Goal: Find contact information: Find contact information

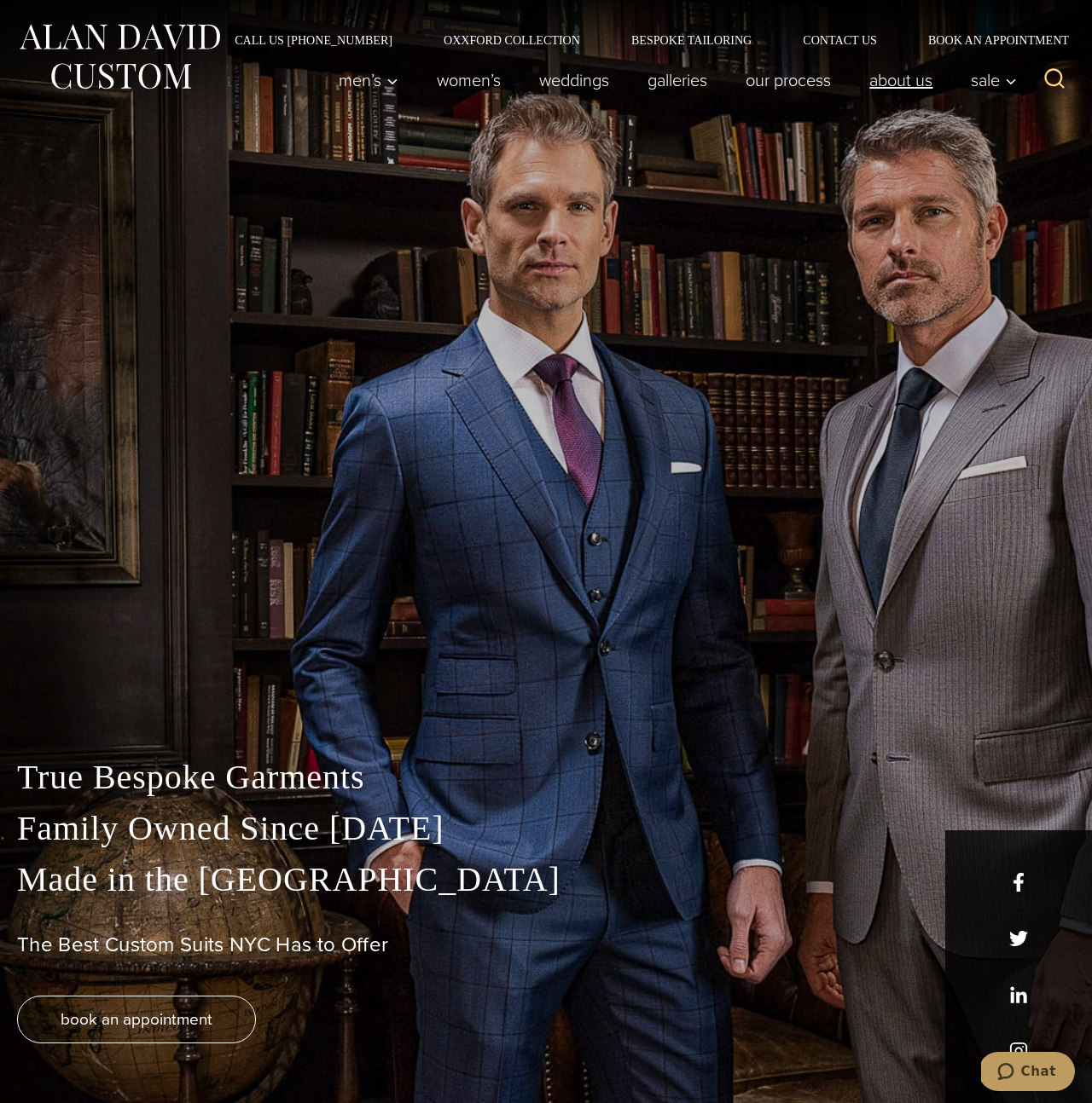
click at [922, 87] on link "About Us" at bounding box center [900, 80] width 102 height 34
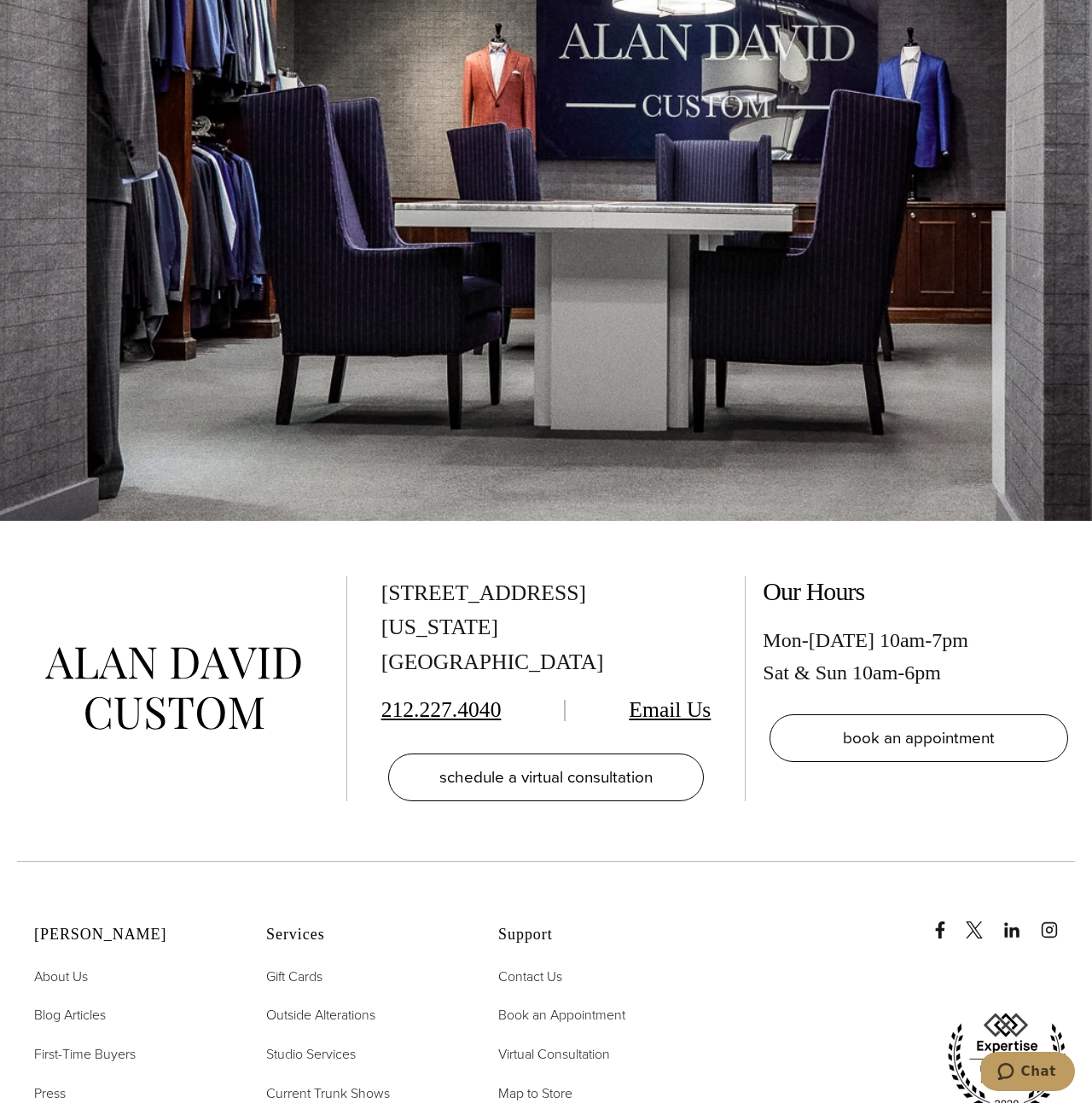
scroll to position [8070, 0]
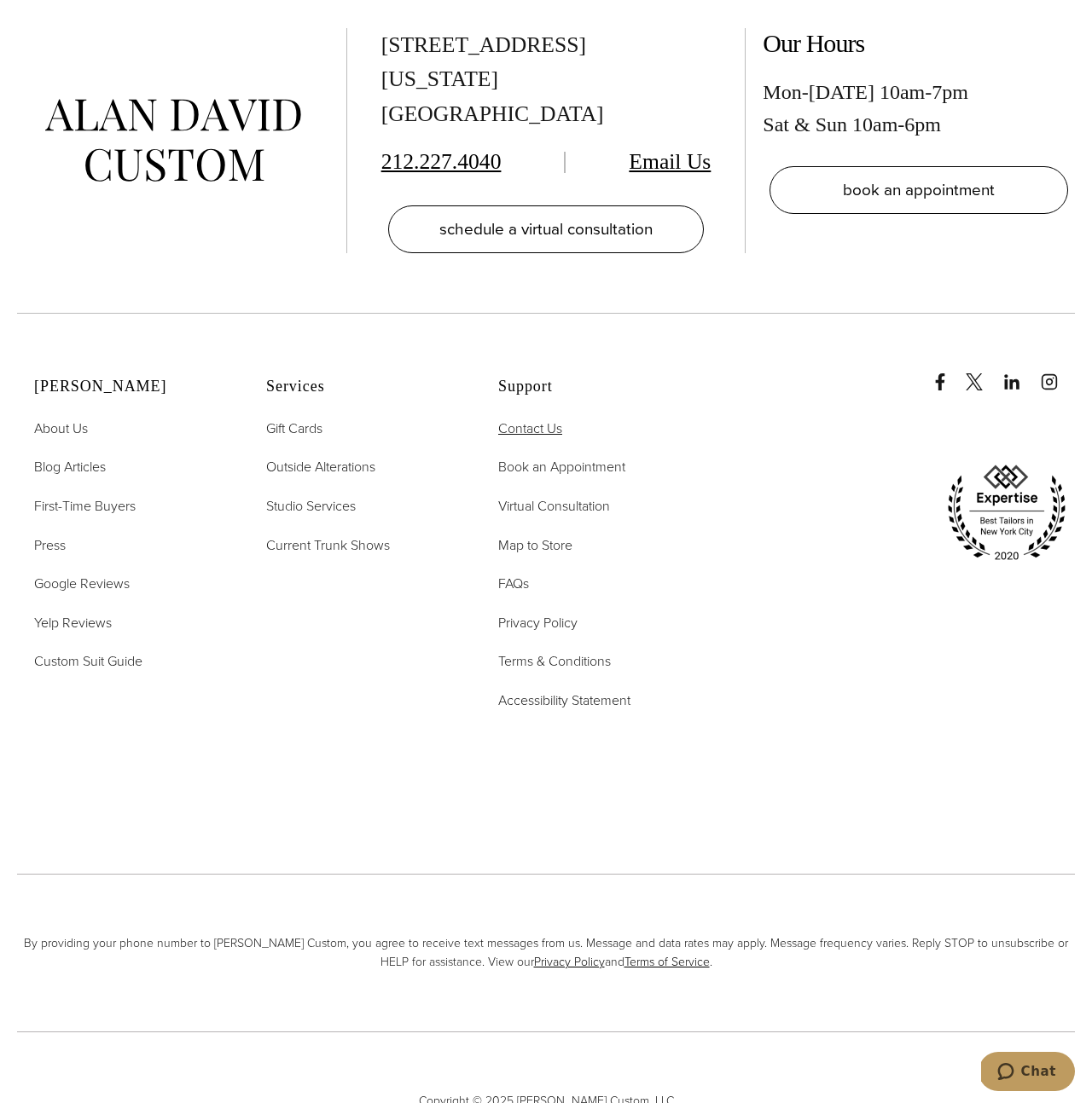
click at [535, 419] on span "Contact Us" at bounding box center [530, 429] width 64 height 20
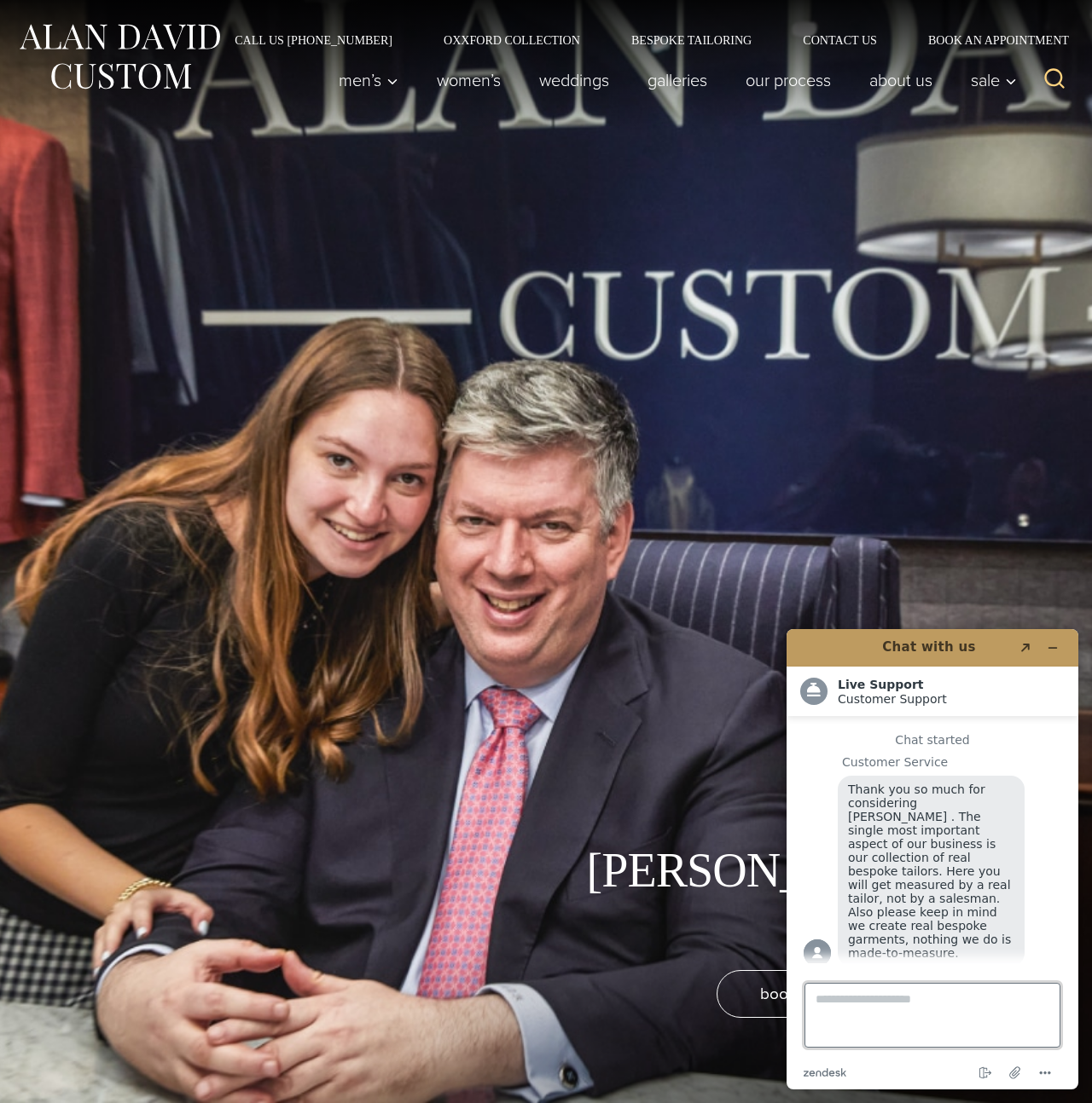
click at [940, 1015] on textarea "Type a message here..." at bounding box center [932, 1015] width 256 height 65
type textarea "**********"
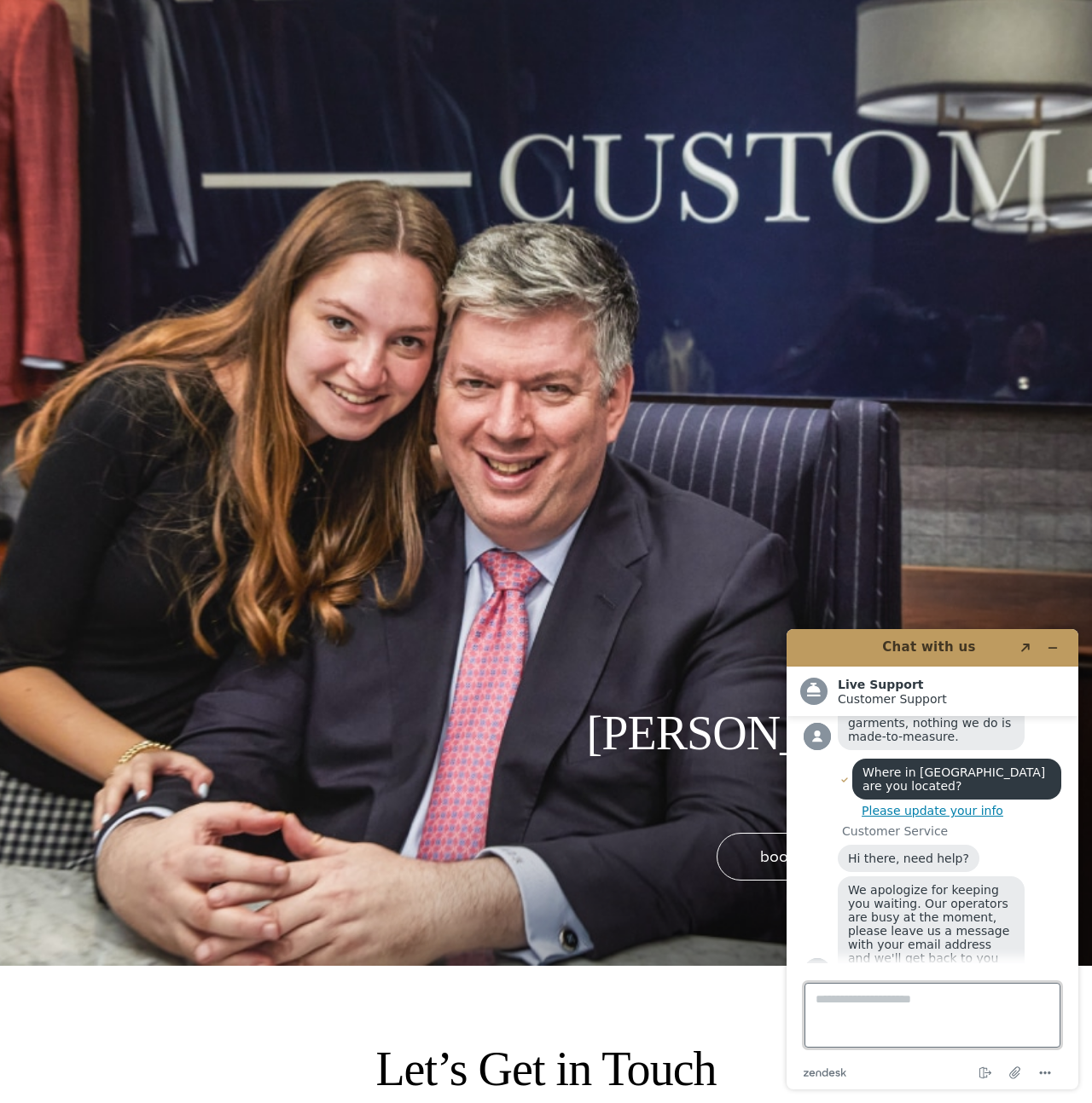
scroll to position [146, 0]
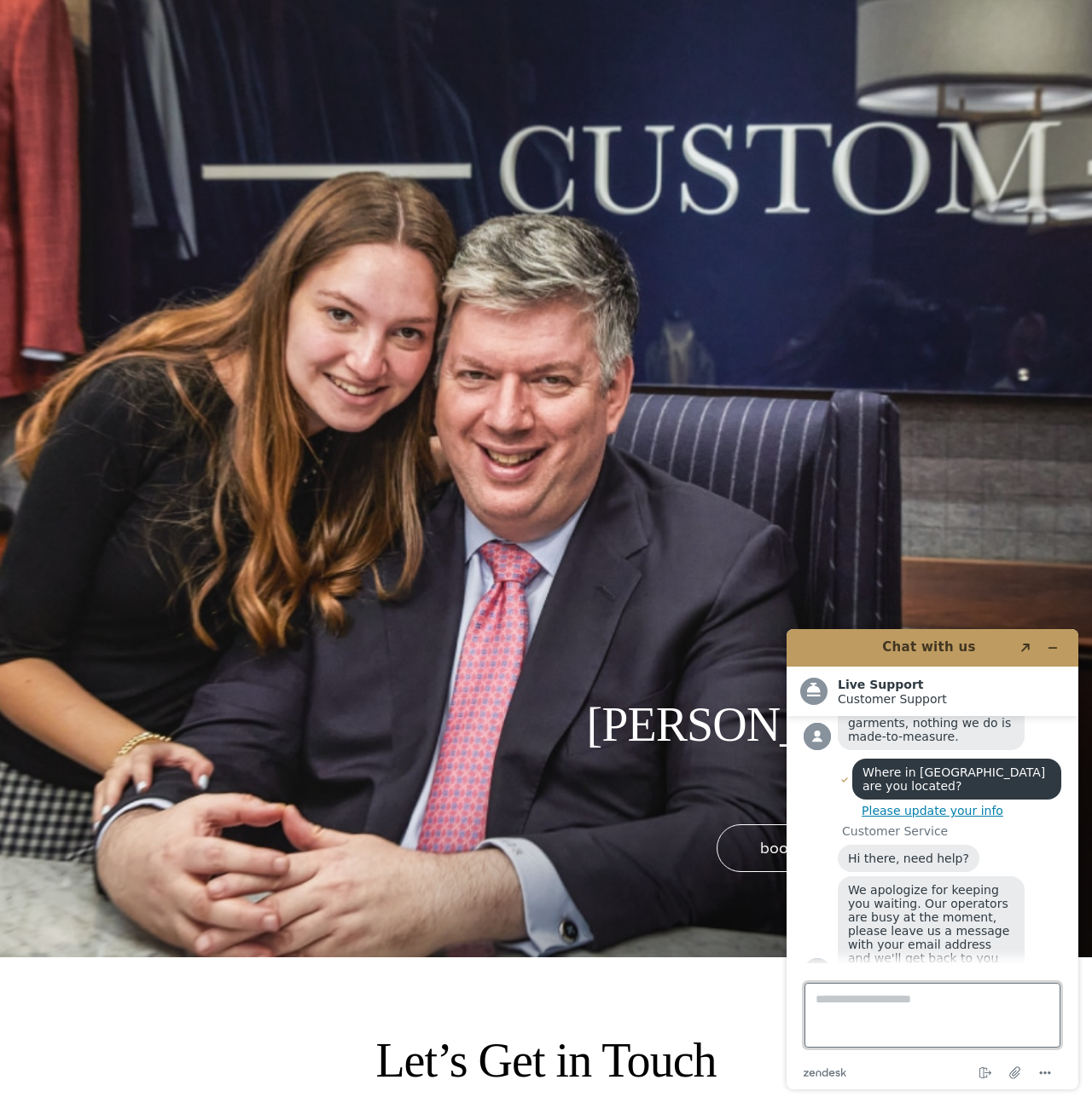
click at [927, 997] on textarea "Type a message here..." at bounding box center [932, 1015] width 256 height 65
click at [957, 1003] on textarea "Type a message here..." at bounding box center [932, 1015] width 256 height 65
